Goal: Information Seeking & Learning: Understand process/instructions

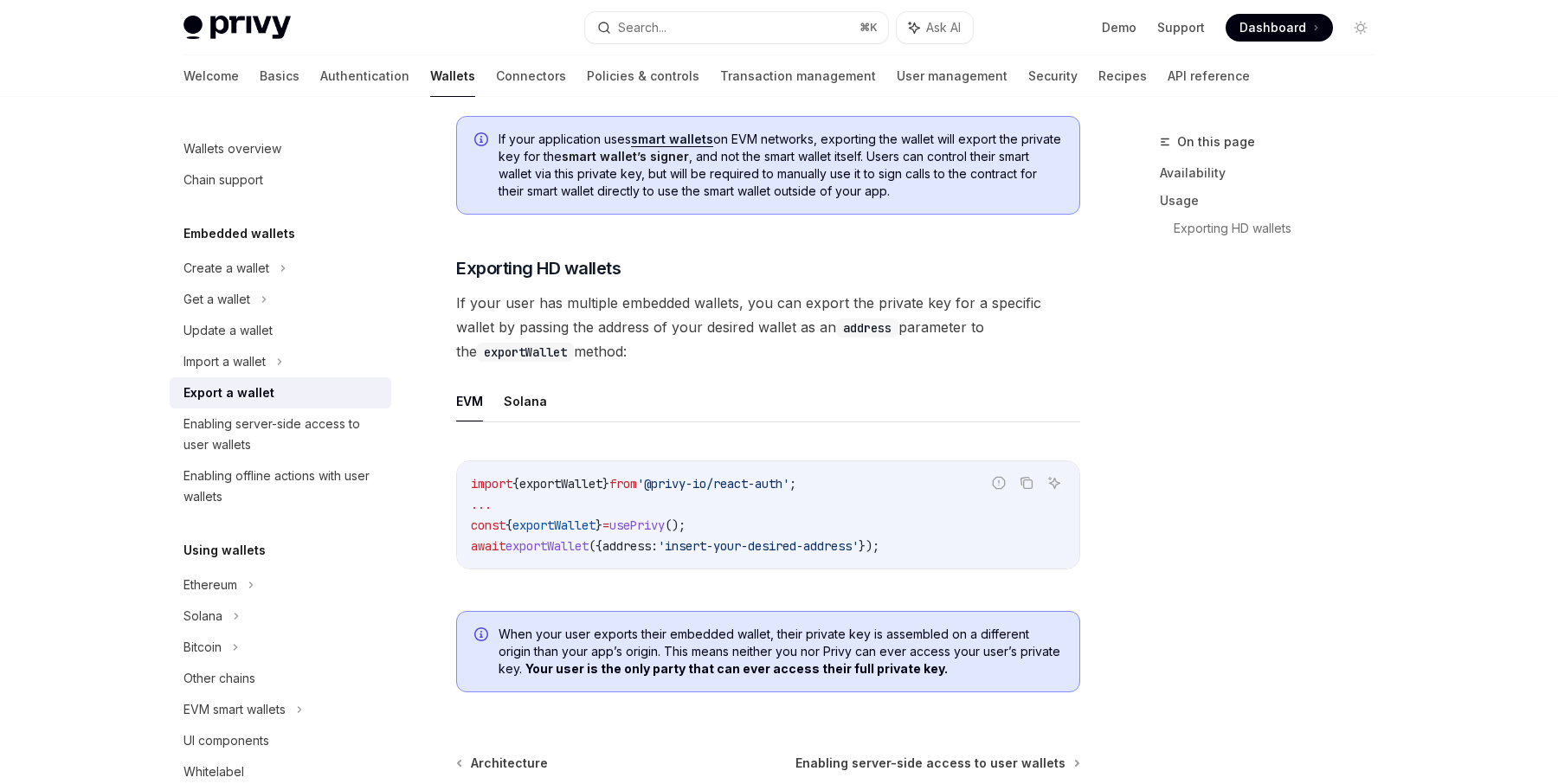
scroll to position [1459, 0]
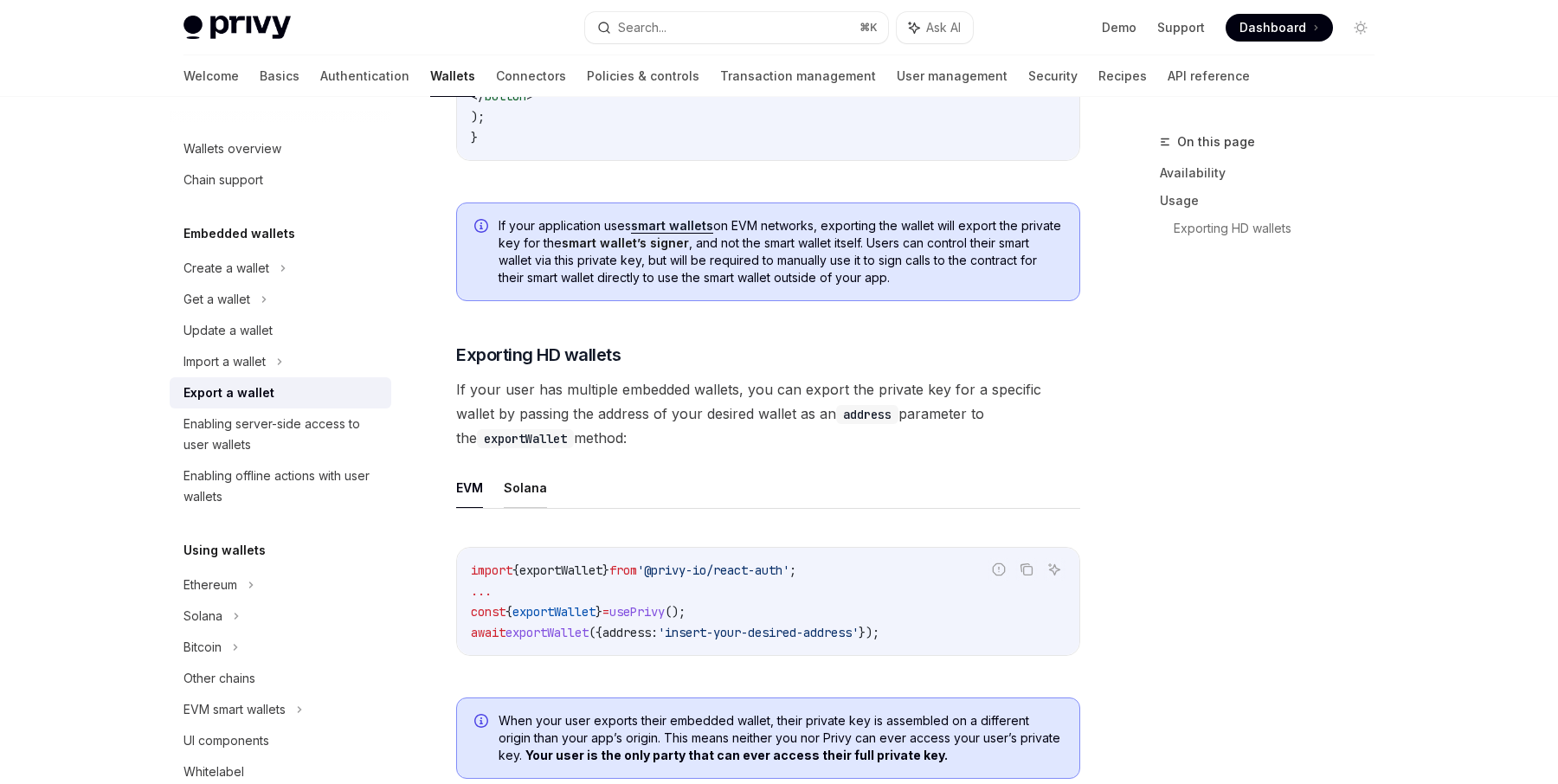
click at [535, 484] on button "Solana" at bounding box center [525, 488] width 44 height 41
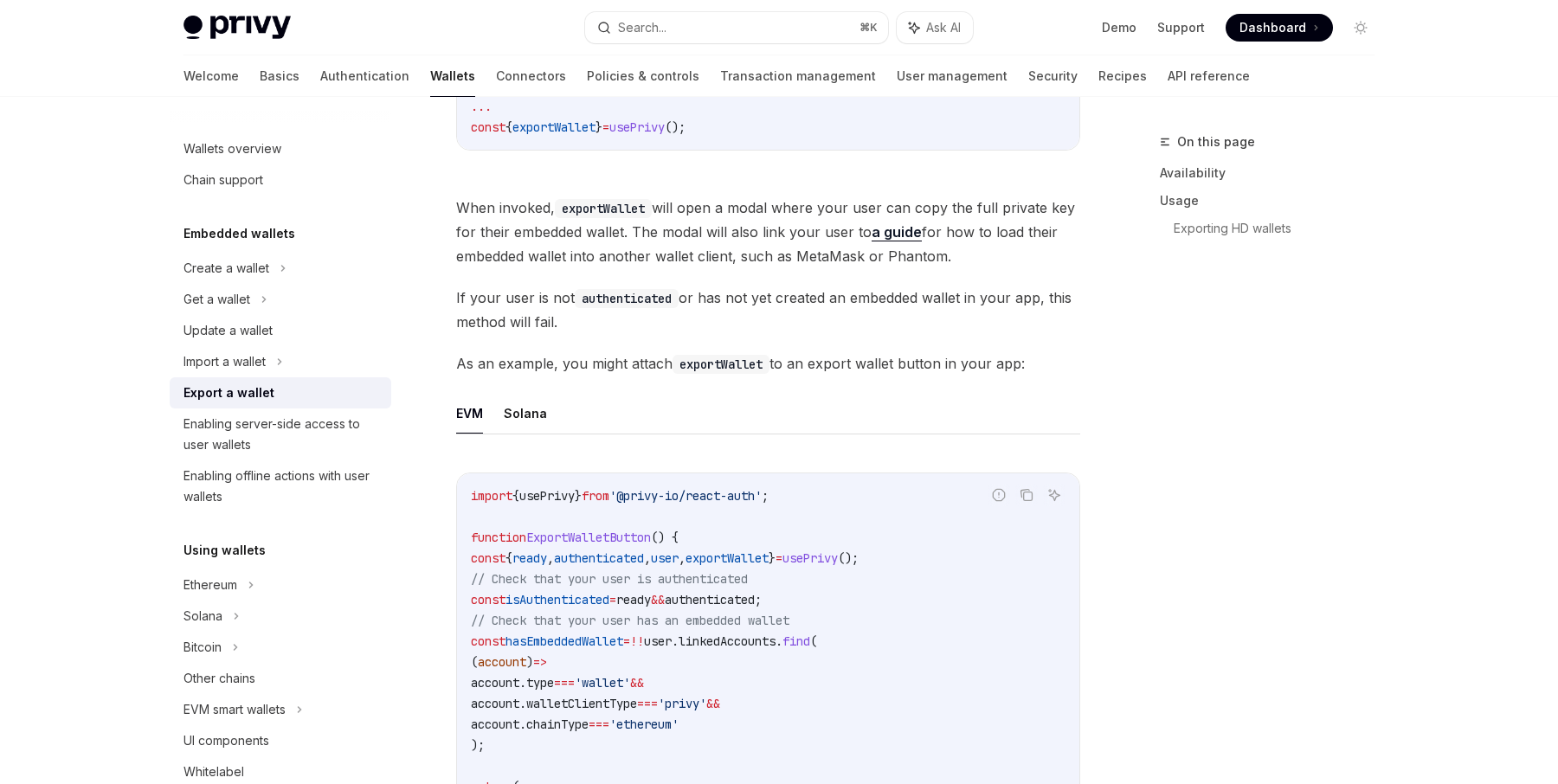
scroll to position [673, 0]
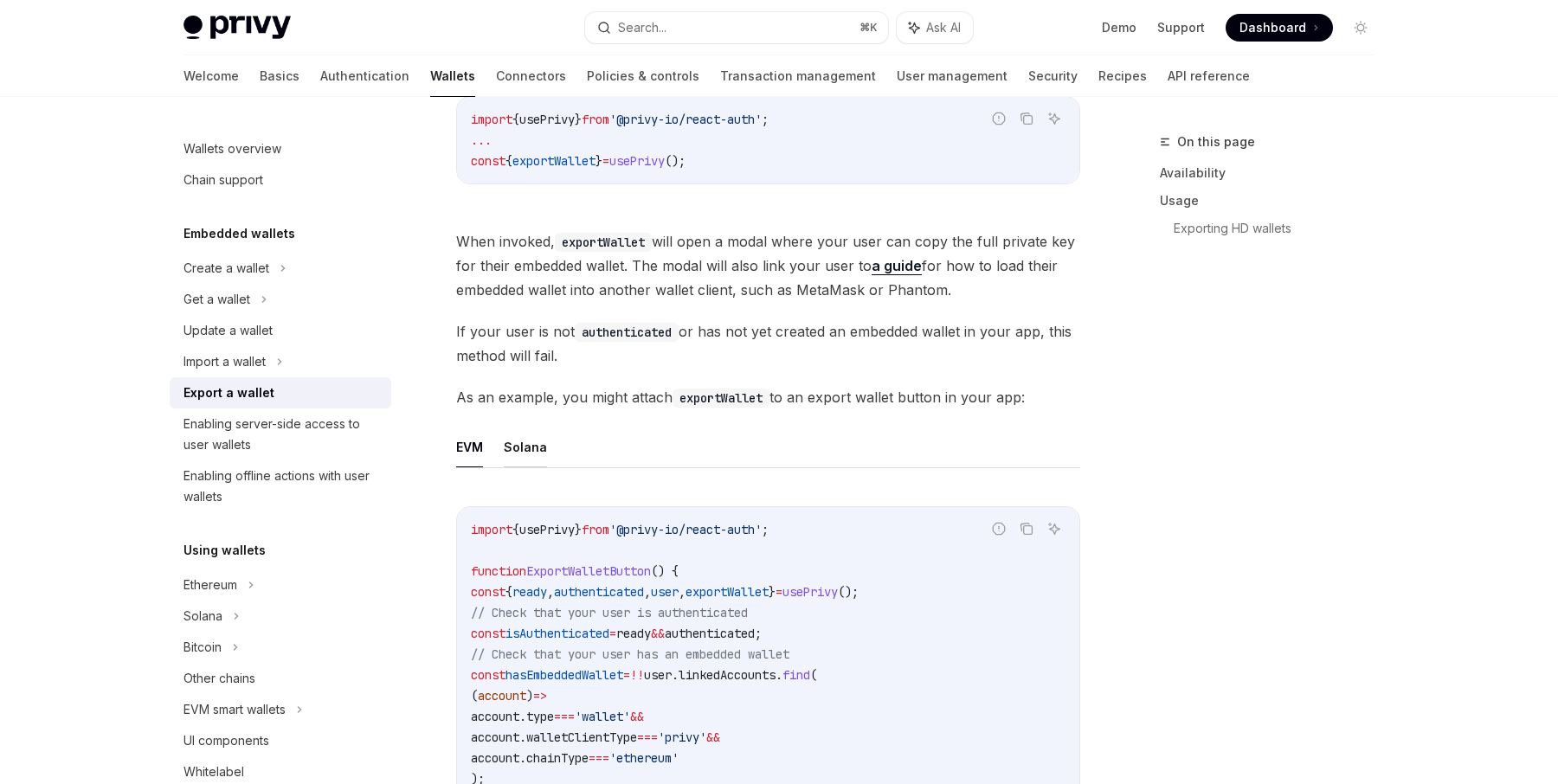
click at [527, 438] on button "Solana" at bounding box center [525, 447] width 44 height 41
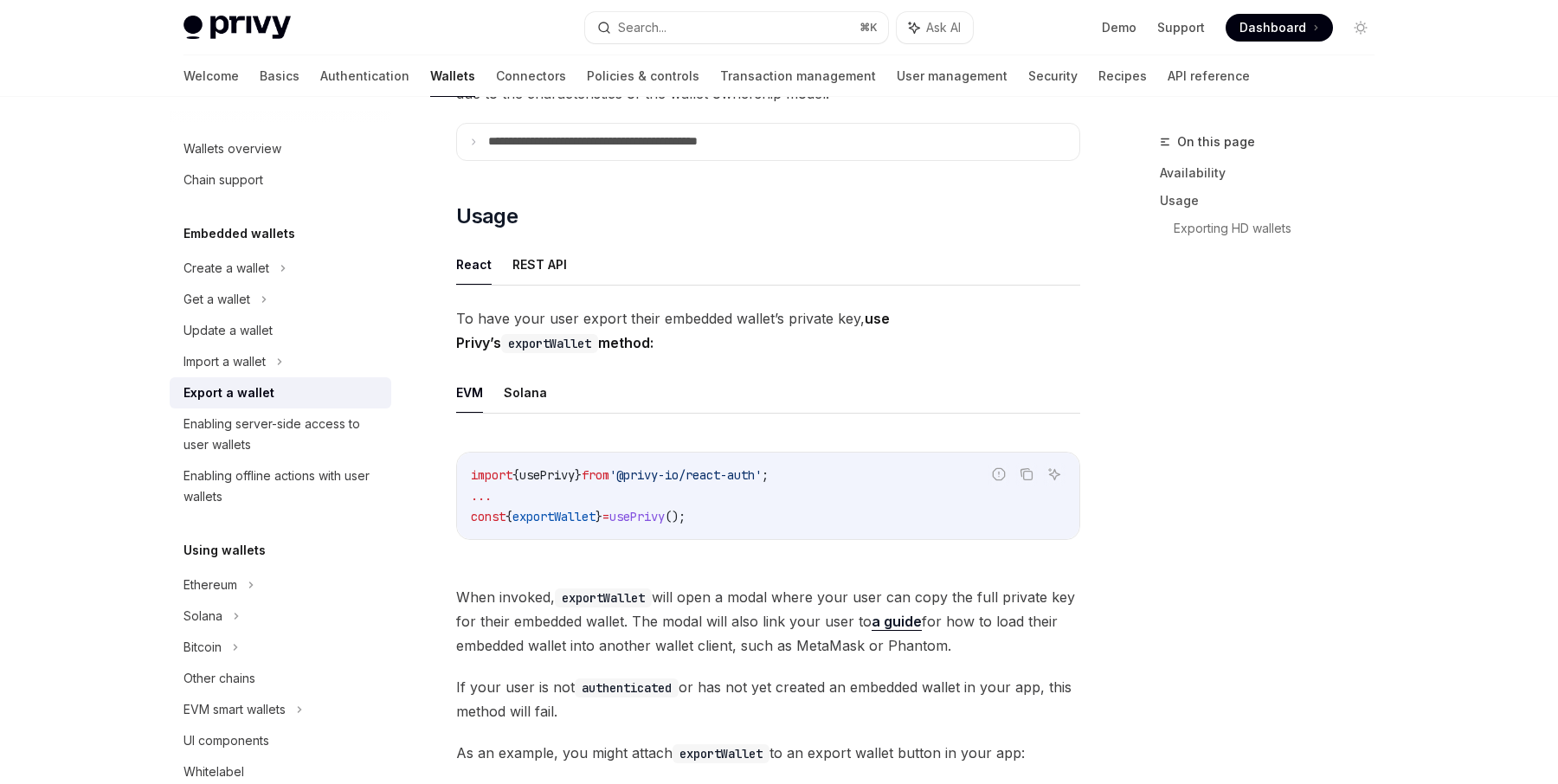
scroll to position [268, 0]
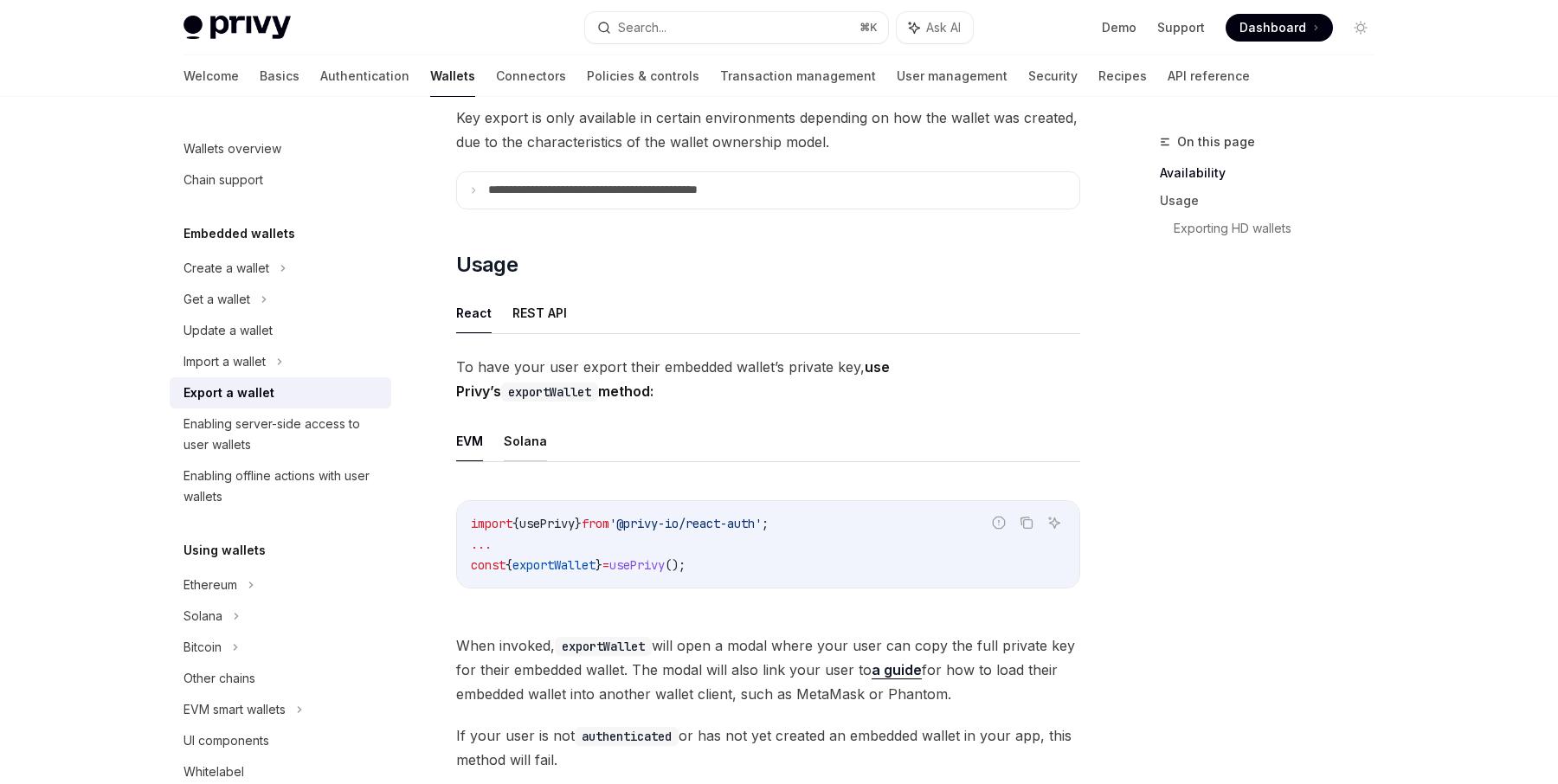
click at [521, 436] on button "Solana" at bounding box center [525, 441] width 44 height 41
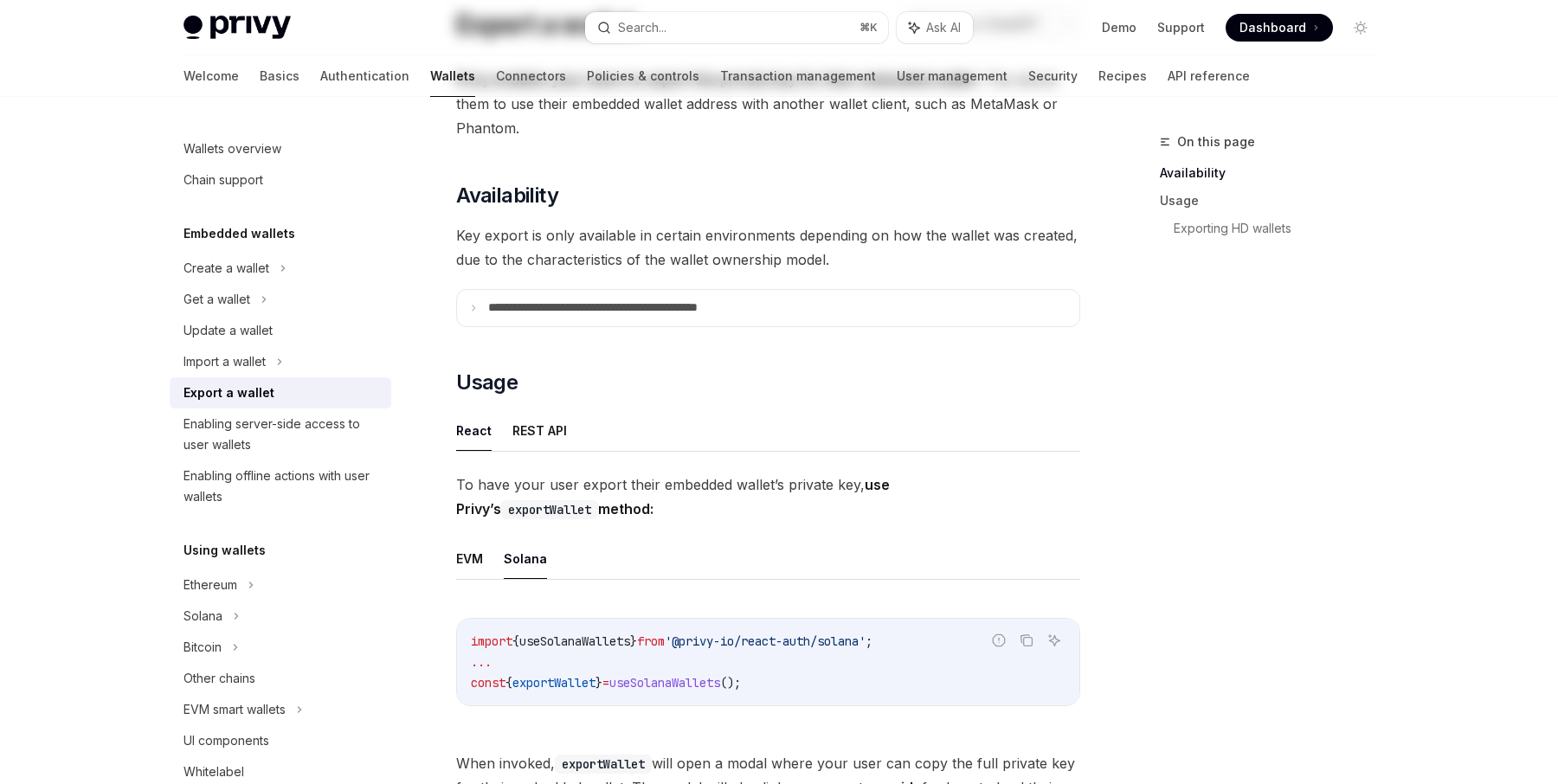
scroll to position [218, 0]
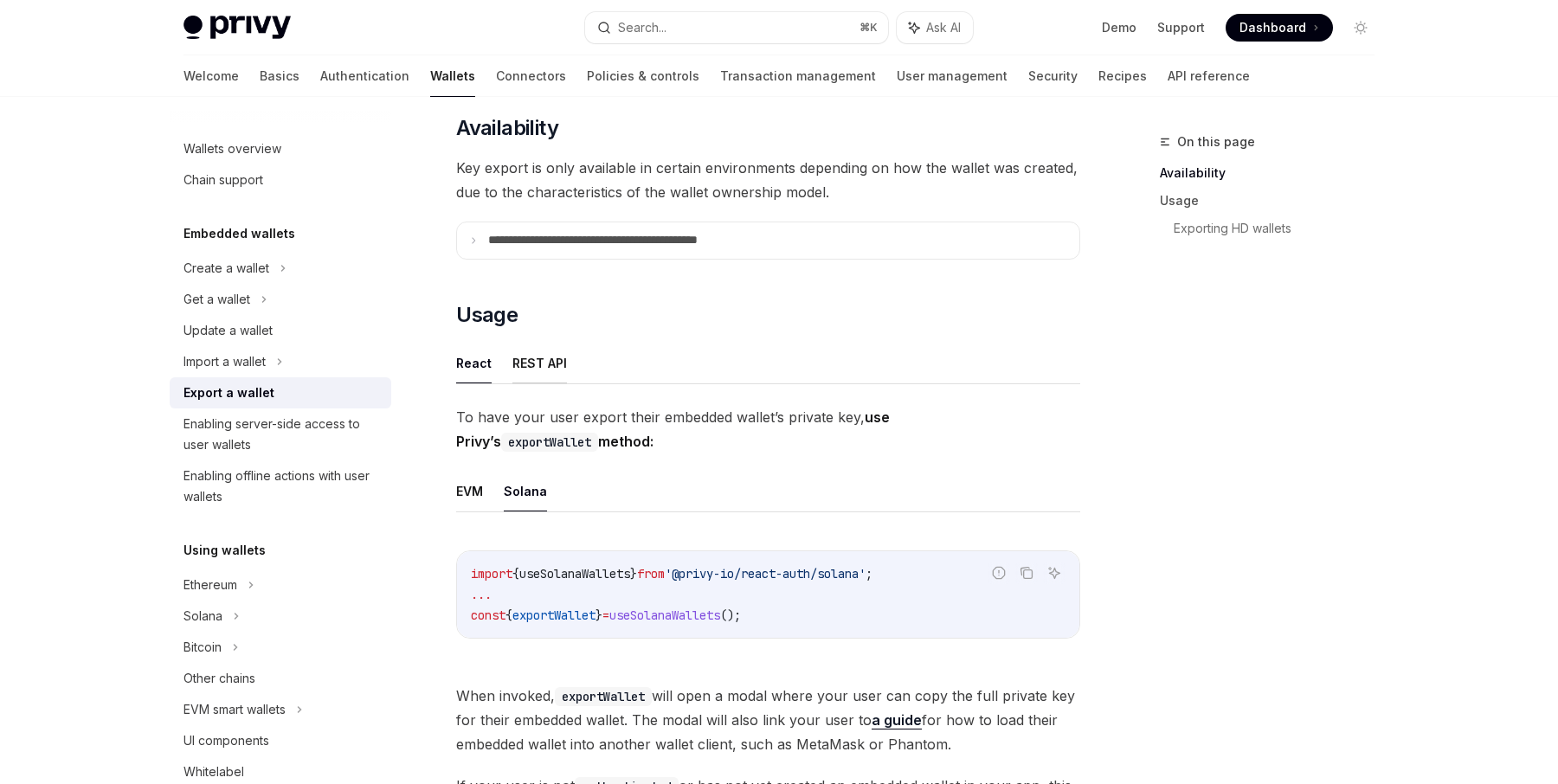
click at [536, 354] on button "REST API" at bounding box center [540, 363] width 55 height 41
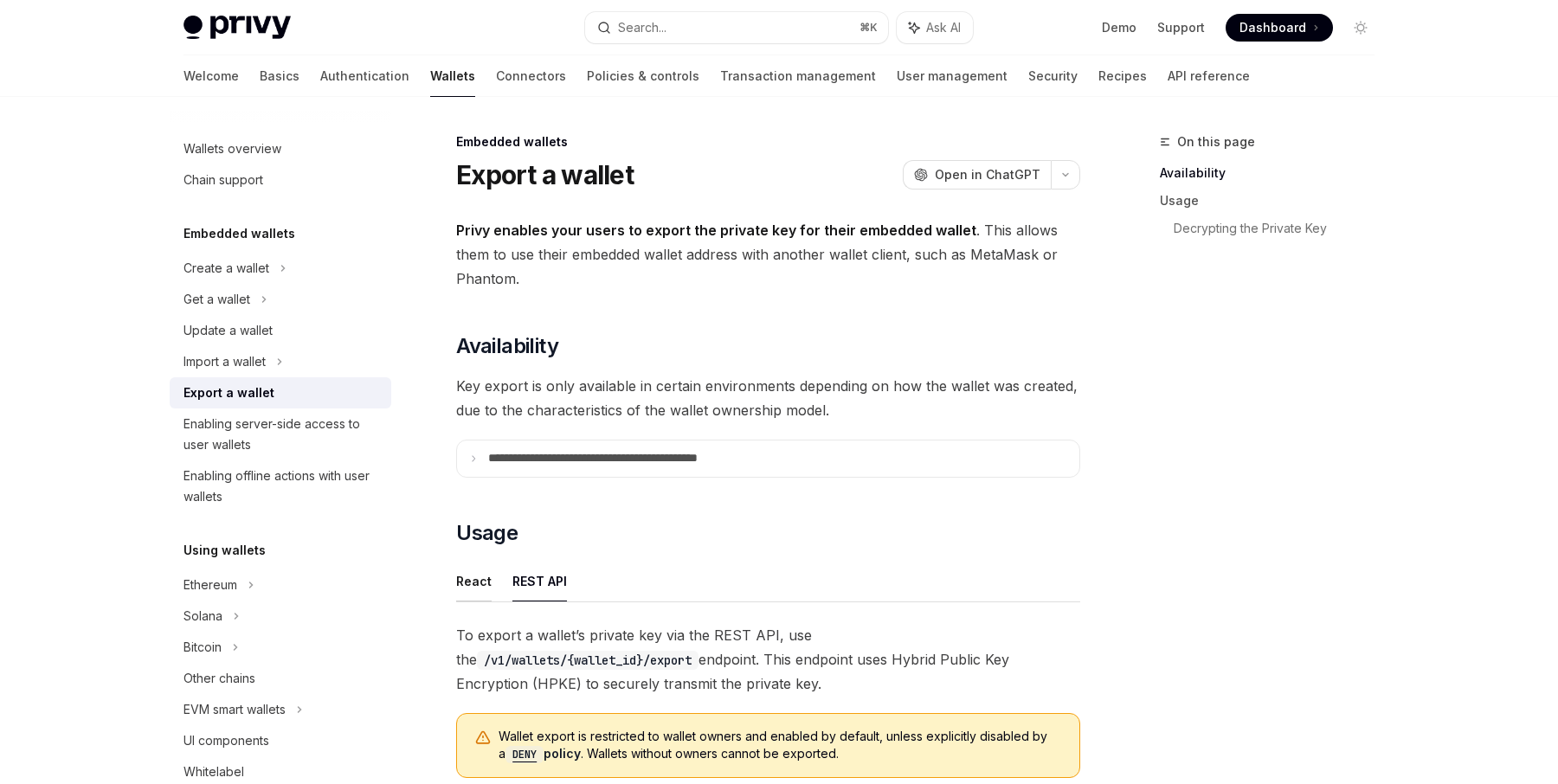
click at [477, 587] on button "React" at bounding box center [474, 581] width 35 height 41
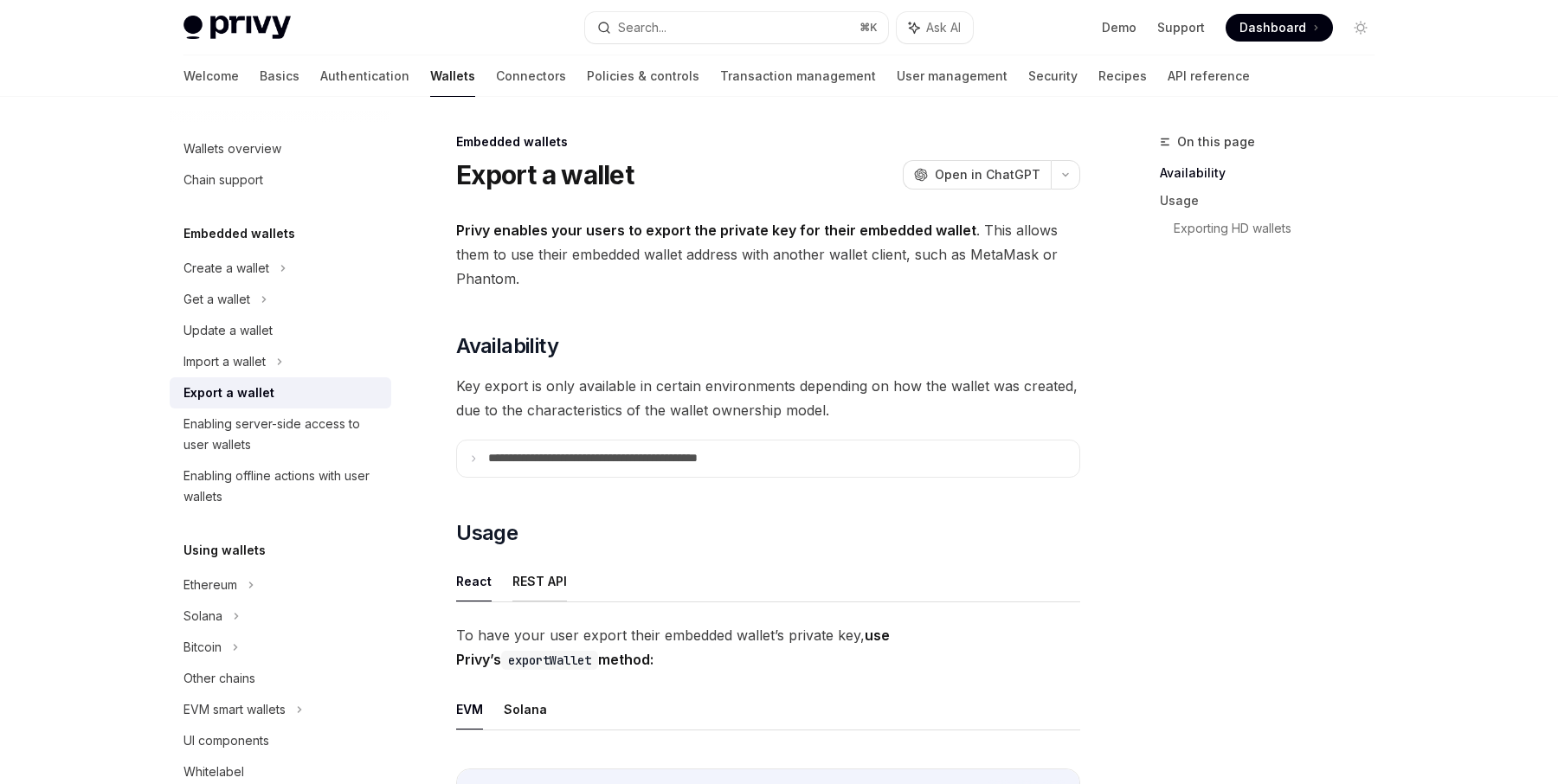
click at [546, 588] on button "REST API" at bounding box center [540, 581] width 55 height 41
type textarea "*"
